Goal: Task Accomplishment & Management: Manage account settings

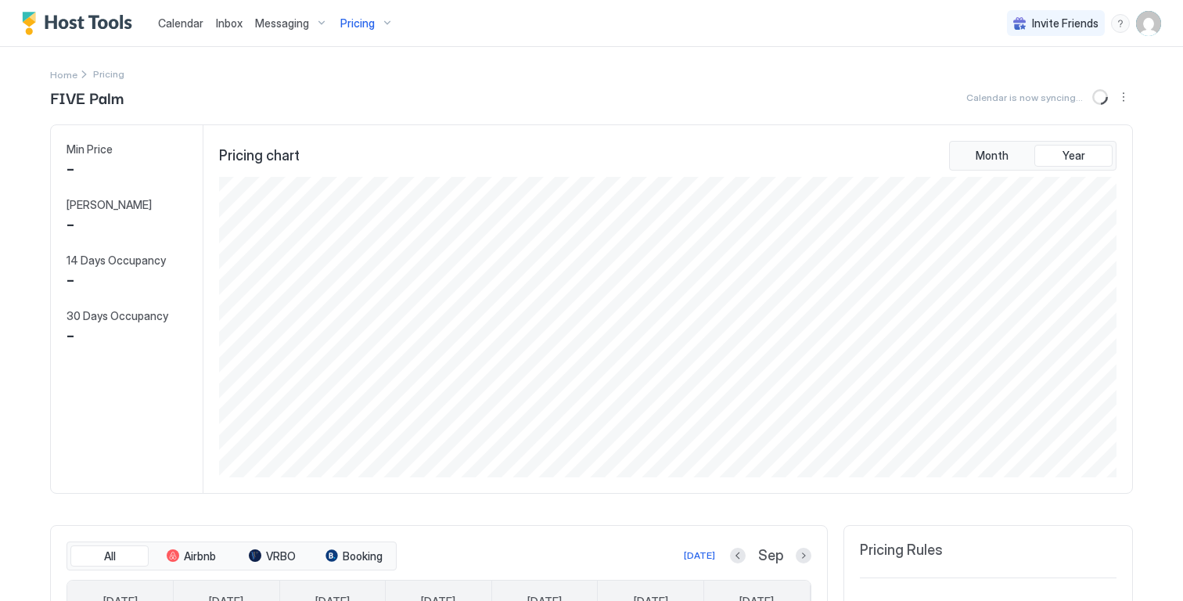
scroll to position [300, 900]
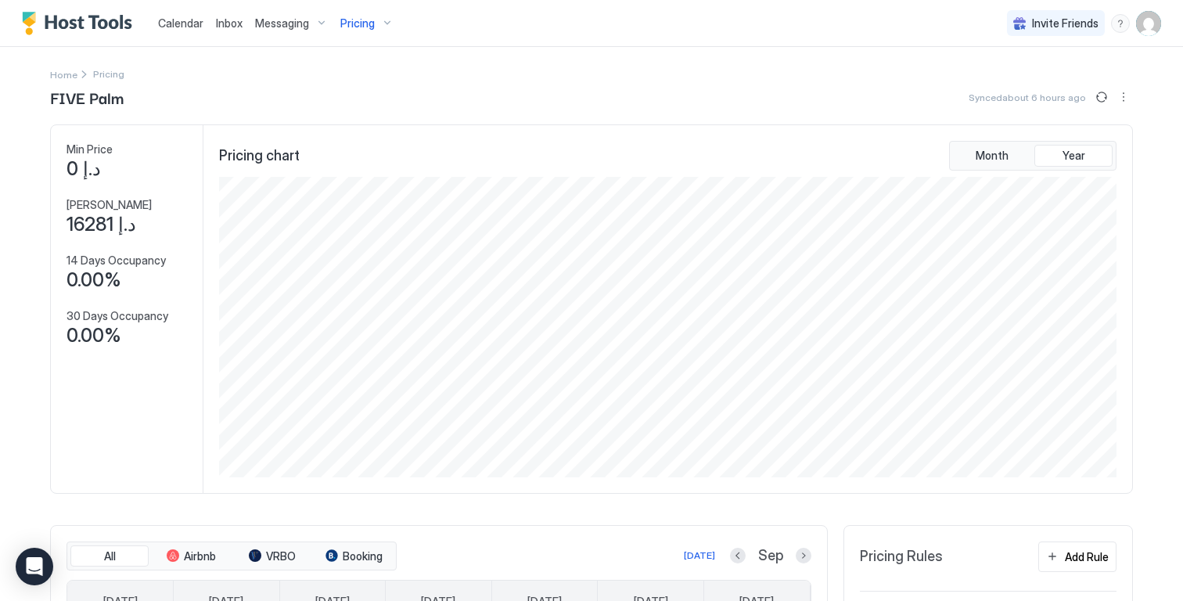
click at [1136, 27] on img "User profile" at bounding box center [1148, 23] width 25 height 25
click at [1141, 182] on div at bounding box center [591, 300] width 1183 height 601
click at [1143, 27] on img "User profile" at bounding box center [1148, 23] width 25 height 25
click at [1046, 81] on div "Settings" at bounding box center [1049, 87] width 199 height 27
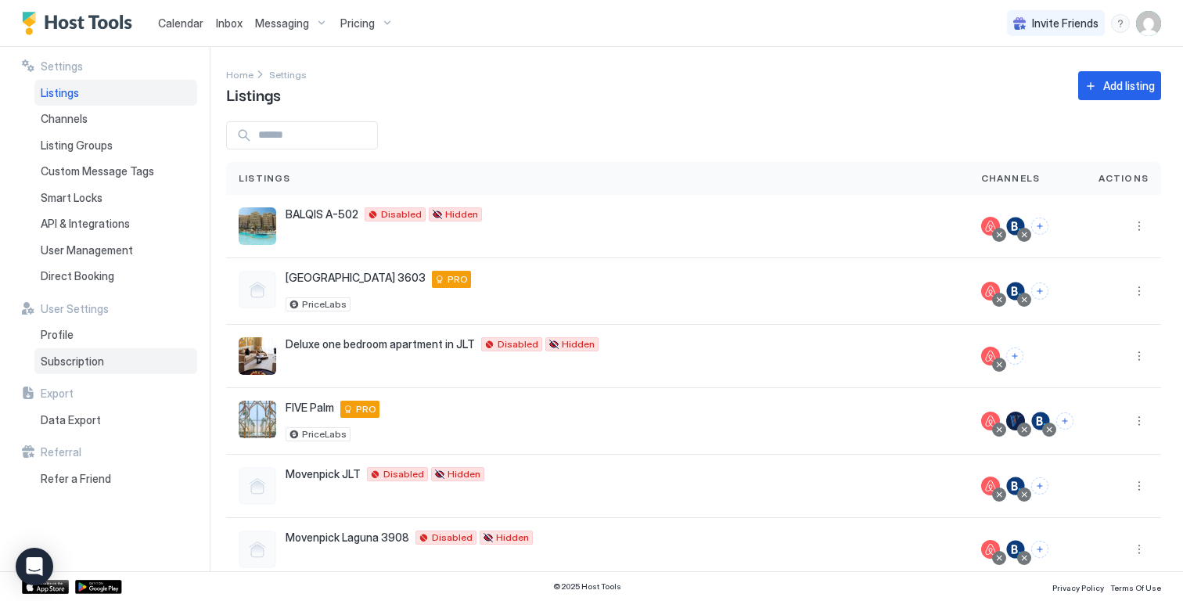
click at [91, 357] on span "Subscription" at bounding box center [72, 361] width 63 height 14
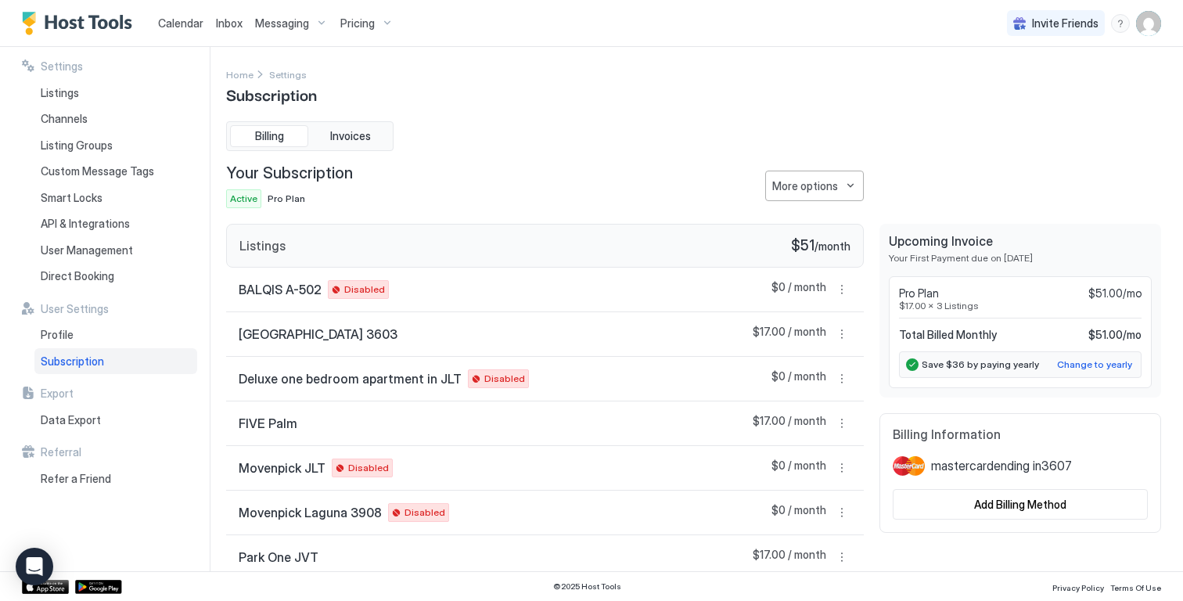
click at [371, 23] on span "Pricing" at bounding box center [357, 23] width 34 height 14
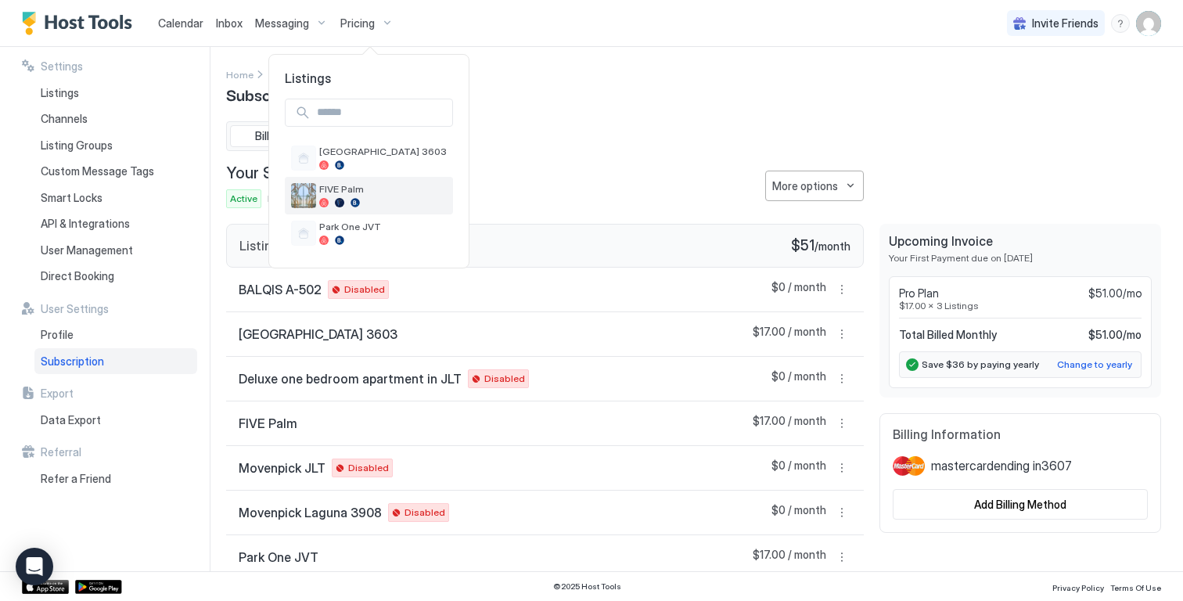
click at [343, 196] on div "FIVE Palm" at bounding box center [383, 195] width 128 height 24
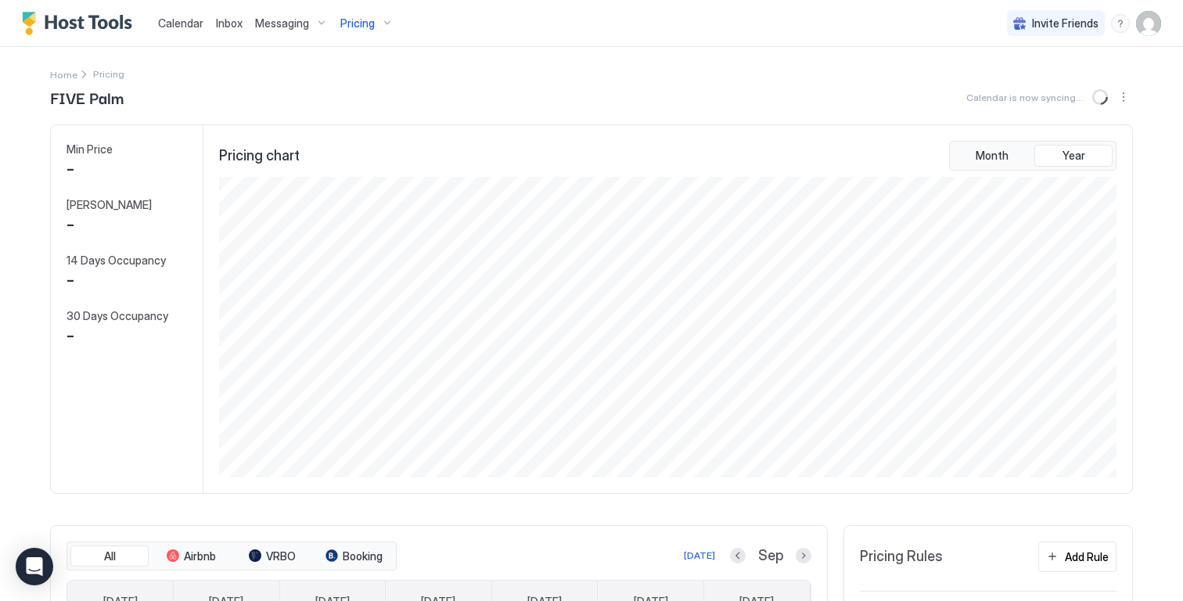
scroll to position [300, 900]
